Goal: Task Accomplishment & Management: Complete application form

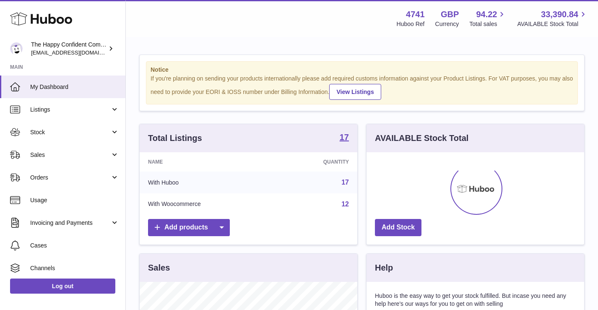
scroll to position [131, 218]
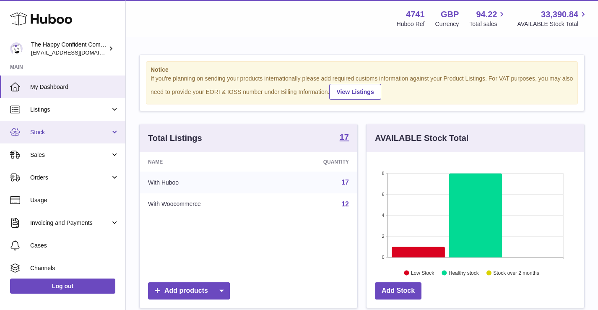
click at [40, 130] on span "Stock" at bounding box center [70, 132] width 80 height 8
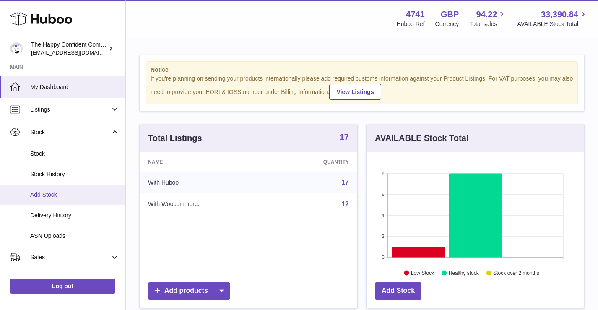
click at [51, 195] on span "Add Stock" at bounding box center [74, 195] width 89 height 8
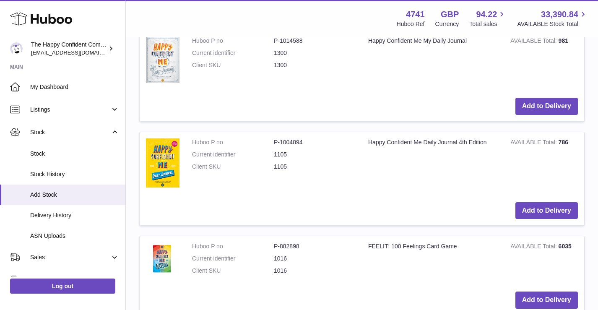
scroll to position [340, 0]
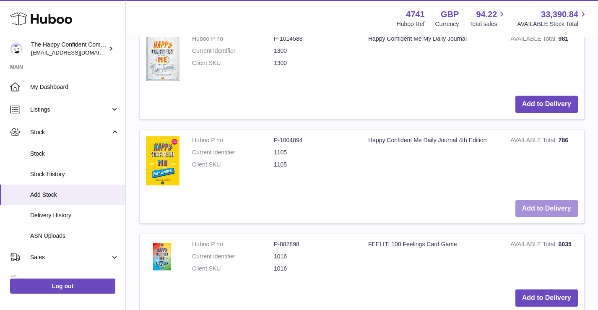
click at [552, 208] on button "Add to Delivery" at bounding box center [547, 208] width 63 height 17
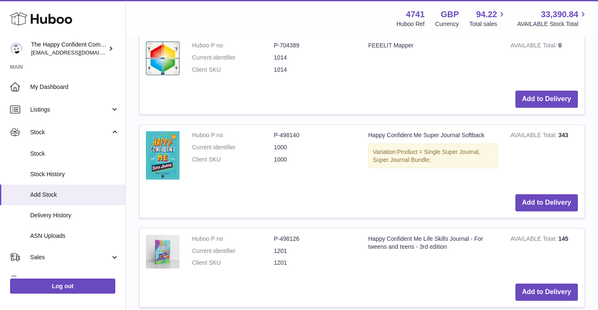
scroll to position [838, 0]
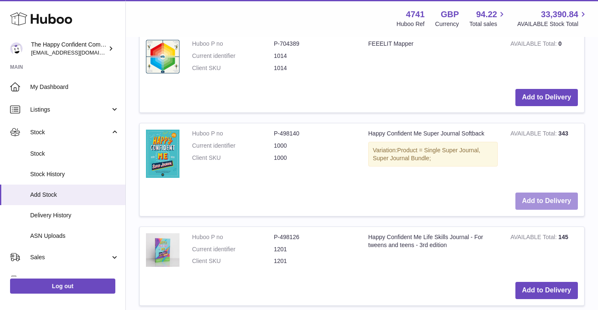
click at [539, 198] on button "Add to Delivery" at bounding box center [547, 201] width 63 height 17
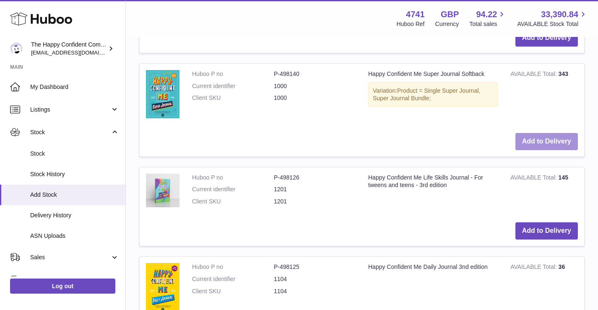
scroll to position [1009, 0]
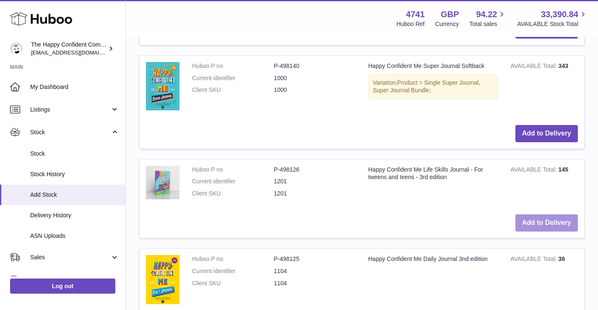
click at [545, 221] on button "Add to Delivery" at bounding box center [547, 222] width 63 height 17
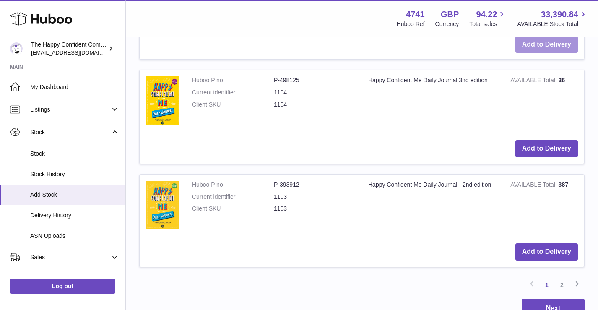
scroll to position [1282, 0]
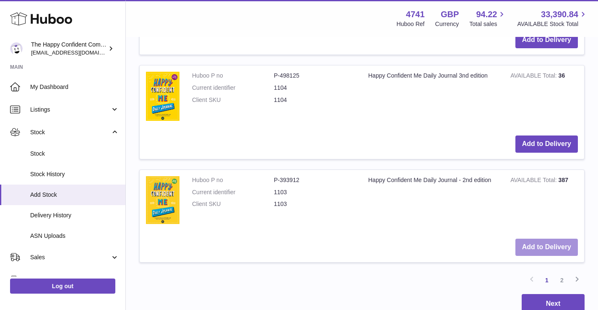
click at [541, 242] on button "Add to Delivery" at bounding box center [547, 247] width 63 height 17
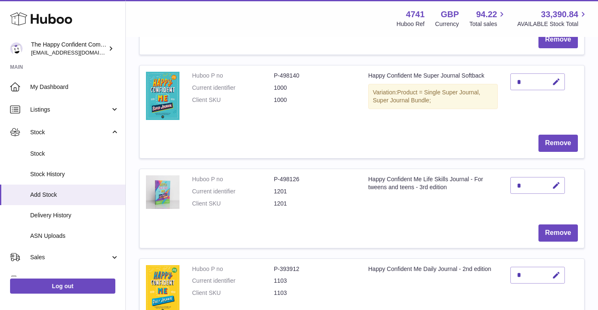
scroll to position [0, 0]
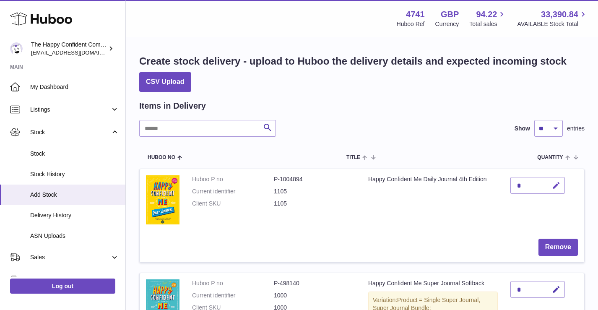
click at [557, 183] on icon "button" at bounding box center [556, 185] width 9 height 9
type input "**"
click at [556, 182] on icon "submit" at bounding box center [557, 186] width 8 height 8
click at [554, 185] on icon "button" at bounding box center [556, 185] width 9 height 9
click at [555, 184] on icon "submit" at bounding box center [557, 186] width 8 height 8
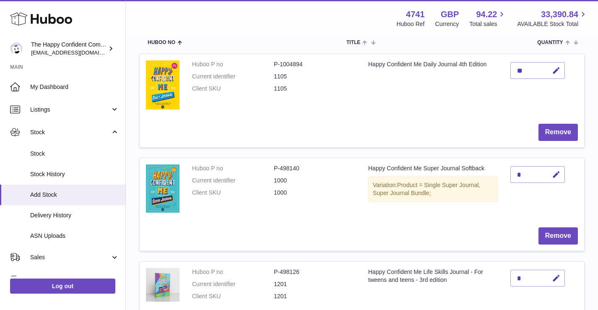
scroll to position [117, 0]
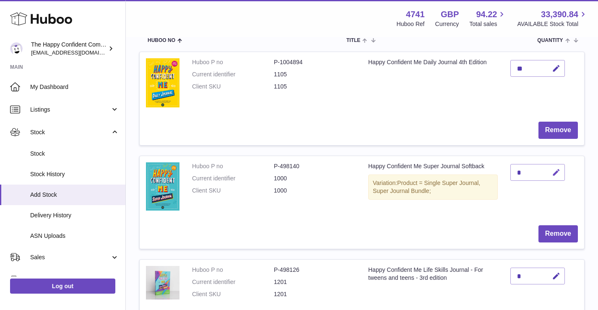
click at [554, 172] on icon "button" at bounding box center [556, 172] width 9 height 9
type input "**"
click at [558, 170] on icon "submit" at bounding box center [557, 173] width 8 height 8
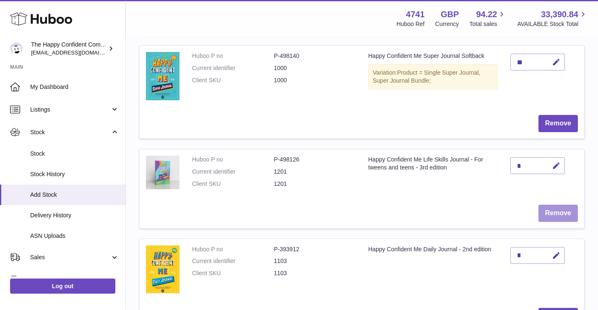
scroll to position [247, 0]
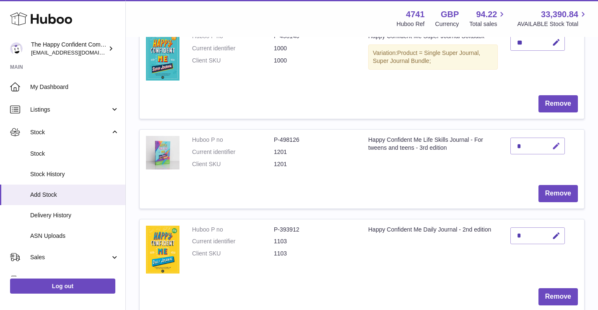
click at [555, 146] on icon "button" at bounding box center [556, 146] width 9 height 9
type input "***"
click at [553, 144] on icon "submit" at bounding box center [557, 146] width 8 height 8
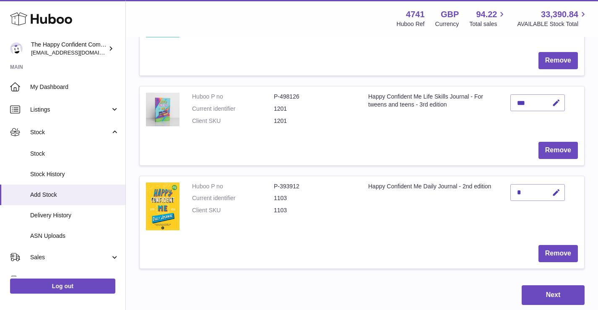
scroll to position [291, 0]
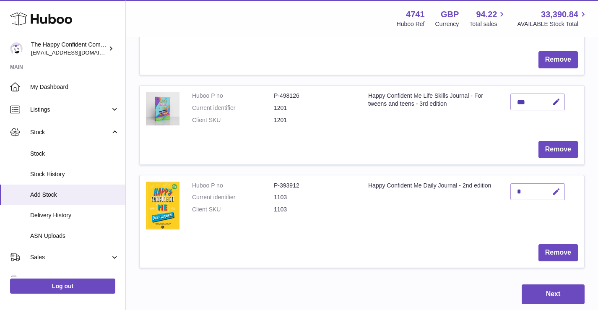
click at [558, 190] on icon "button" at bounding box center [556, 192] width 9 height 9
type input "****"
click at [554, 191] on icon "submit" at bounding box center [557, 192] width 8 height 8
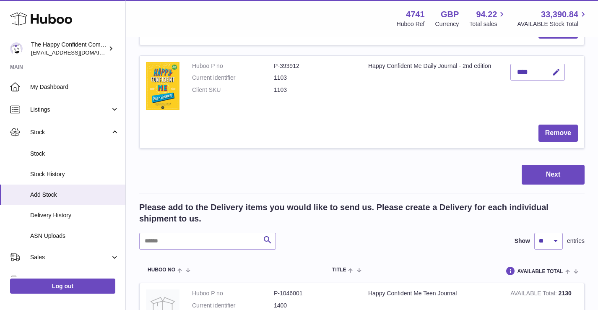
scroll to position [419, 0]
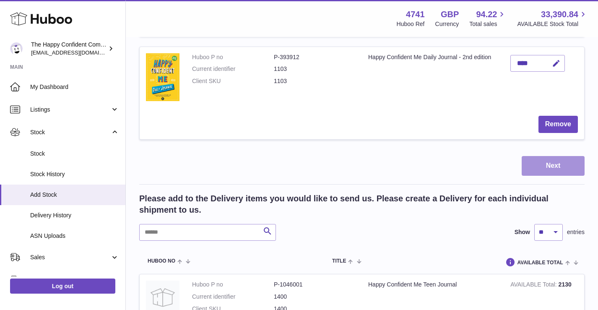
click at [551, 164] on button "Next" at bounding box center [553, 166] width 63 height 20
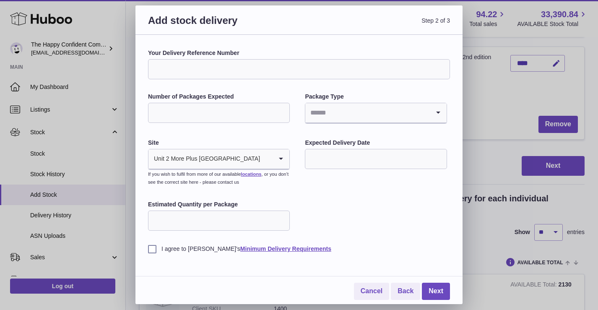
click at [248, 74] on input "Your Delivery Reference Number" at bounding box center [299, 69] width 302 height 20
type input "*******"
click at [260, 113] on input "Number of Packages Expected" at bounding box center [219, 113] width 142 height 20
type input "*"
click at [438, 110] on icon "Search for option" at bounding box center [438, 112] width 17 height 19
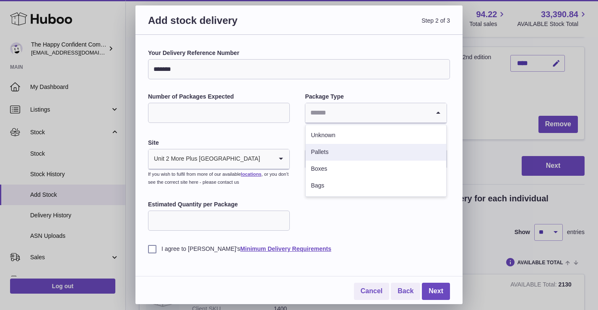
click at [370, 147] on li "Pallets" at bounding box center [376, 152] width 140 height 17
click at [279, 159] on icon "Search for option" at bounding box center [281, 158] width 17 height 19
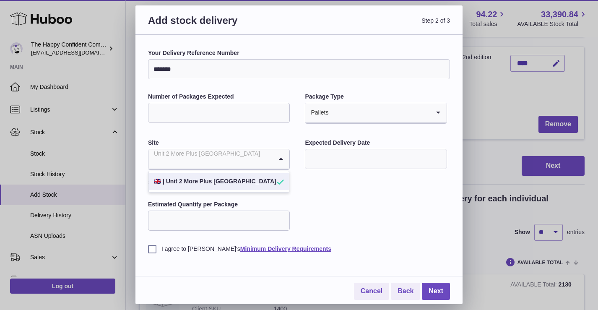
click at [279, 159] on icon "Search for option" at bounding box center [281, 158] width 17 height 19
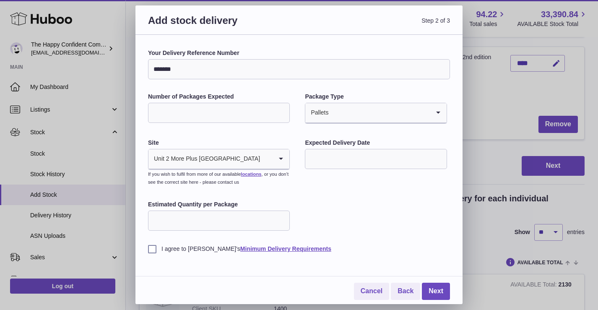
click at [316, 159] on input "text" at bounding box center [376, 159] width 142 height 20
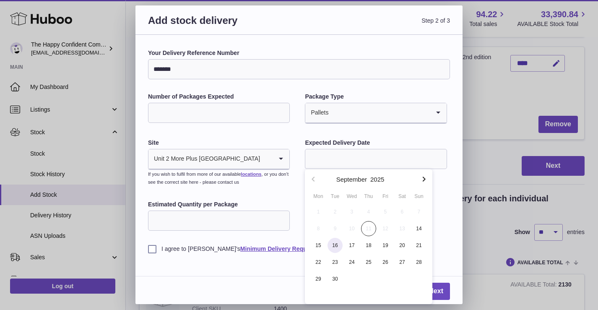
click at [334, 246] on span "16" at bounding box center [335, 245] width 15 height 15
type input "**********"
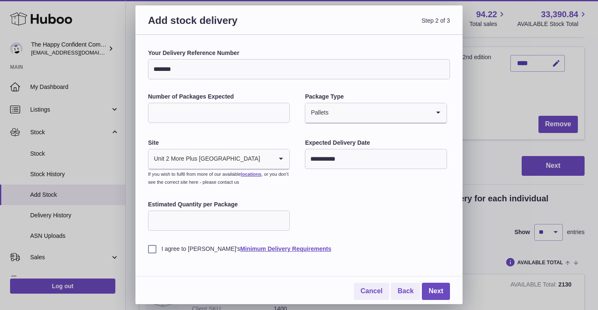
click at [182, 221] on input "Estimated Quantity per Package" at bounding box center [219, 221] width 142 height 20
type input "****"
click at [154, 251] on label "I agree to Huboo's Minimum Delivery Requirements" at bounding box center [299, 249] width 302 height 8
click at [437, 287] on link "Next" at bounding box center [436, 291] width 28 height 17
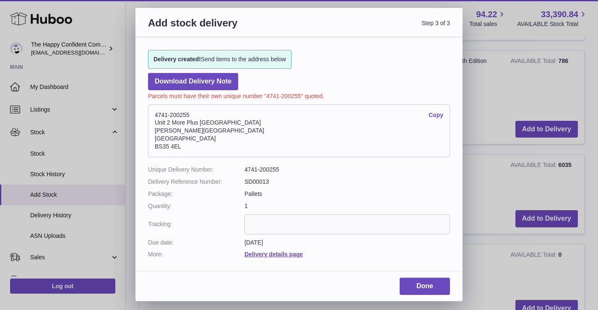
scroll to position [396, 0]
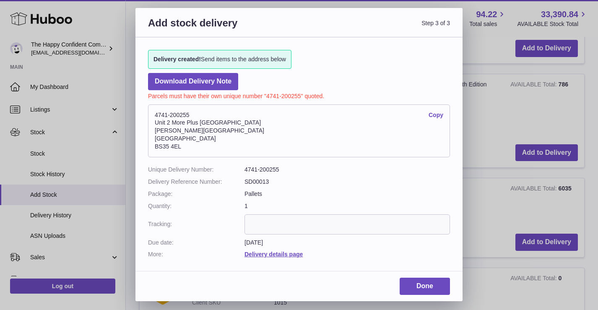
click at [195, 116] on address "4741-200255 Copy Unit 2 More Plus Central Park Hudson Ave Severn Beach BS35 4EL" at bounding box center [299, 130] width 302 height 53
drag, startPoint x: 194, startPoint y: 114, endPoint x: 149, endPoint y: 115, distance: 44.9
click at [149, 115] on address "4741-200255 Copy Unit 2 More Plus Central Park Hudson Ave Severn Beach BS35 4EL" at bounding box center [299, 130] width 302 height 53
copy address "4741-200255"
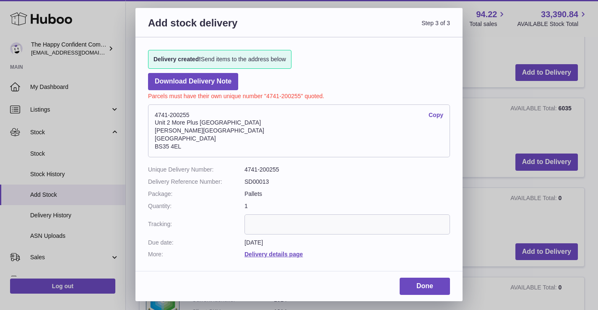
scroll to position [481, 0]
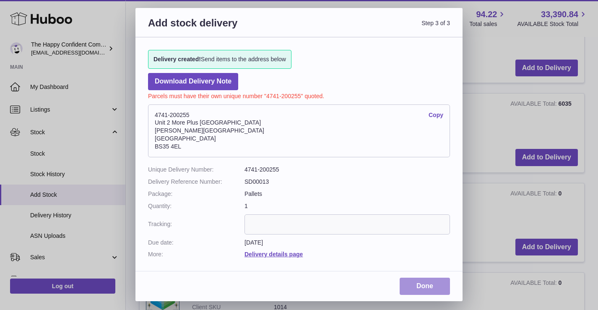
click at [425, 283] on link "Done" at bounding box center [425, 286] width 50 height 17
